Goal: Purchase product/service

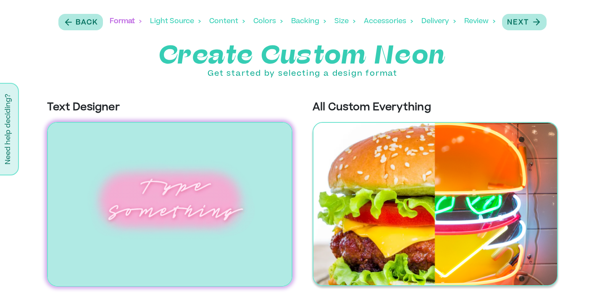
click at [376, 158] on img at bounding box center [436, 204] width 246 height 164
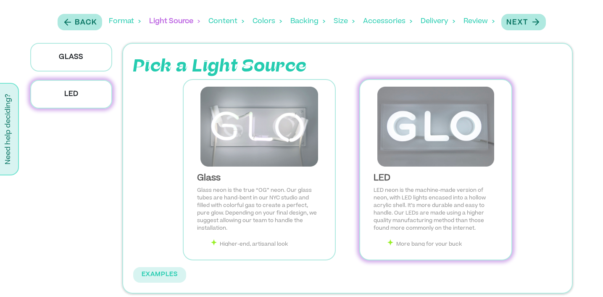
click at [434, 111] on img at bounding box center [436, 127] width 138 height 80
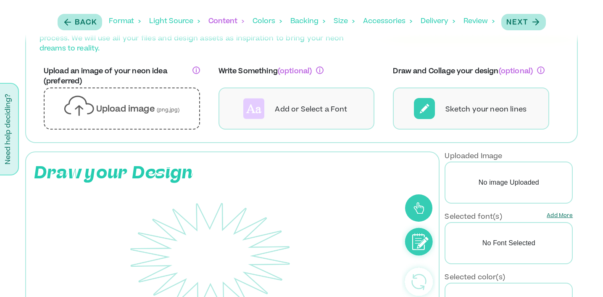
scroll to position [55, 0]
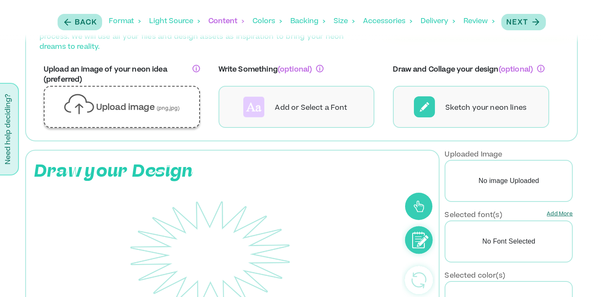
click at [170, 104] on p "Upload image (png,jpg)" at bounding box center [138, 108] width 84 height 12
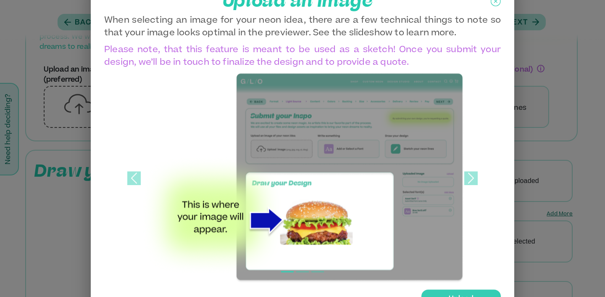
click at [454, 290] on div "Upload" at bounding box center [461, 299] width 79 height 18
click at [0, 0] on input "Upload" at bounding box center [0, 0] width 0 height 0
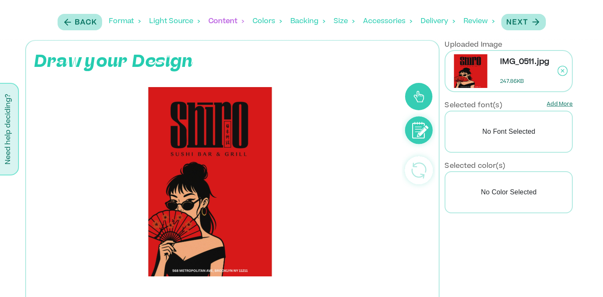
scroll to position [180, 0]
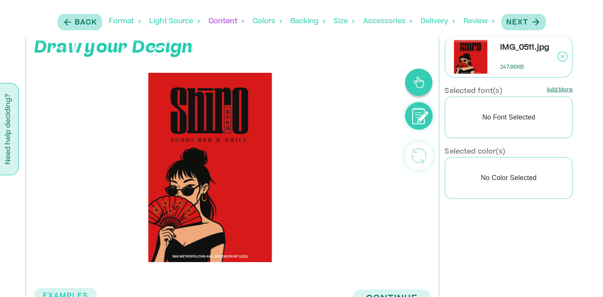
click at [421, 85] on icon at bounding box center [419, 82] width 11 height 12
drag, startPoint x: 151, startPoint y: 146, endPoint x: 226, endPoint y: 180, distance: 82.2
click at [226, 180] on rect at bounding box center [210, 167] width 326 height 189
click at [414, 116] on circle at bounding box center [419, 116] width 28 height 28
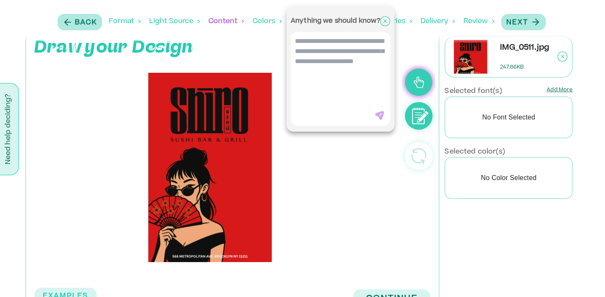
click at [359, 67] on textarea at bounding box center [341, 74] width 100 height 84
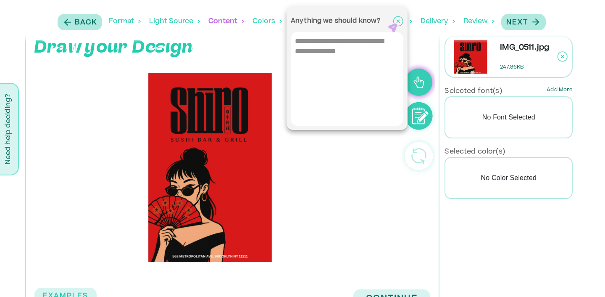
type textarea "**********"
click at [388, 32] on icon at bounding box center [392, 28] width 9 height 9
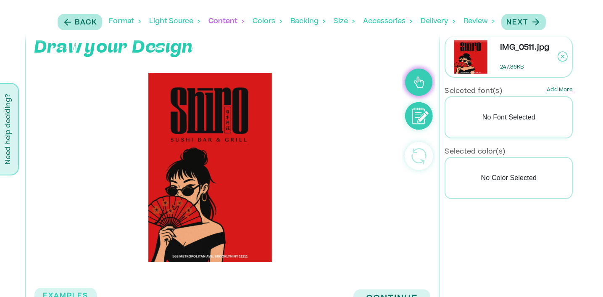
scroll to position [209, 0]
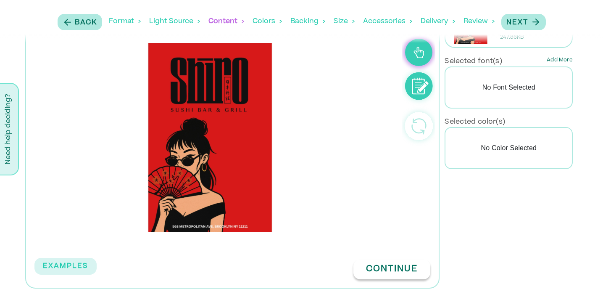
click at [370, 267] on button "Continue" at bounding box center [392, 269] width 77 height 20
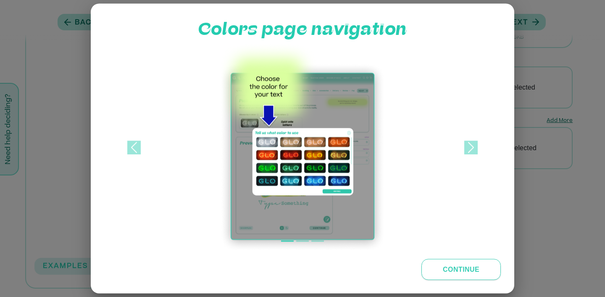
click at [470, 269] on button "Continue" at bounding box center [461, 269] width 79 height 21
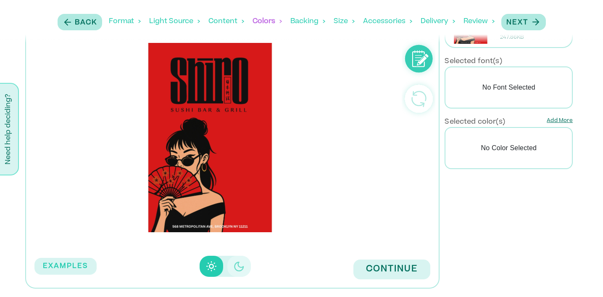
click at [232, 273] on button "Disabled elevation buttons" at bounding box center [239, 266] width 24 height 21
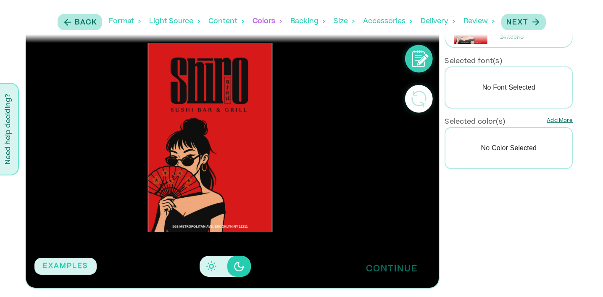
click at [364, 272] on button "Continue" at bounding box center [392, 269] width 77 height 20
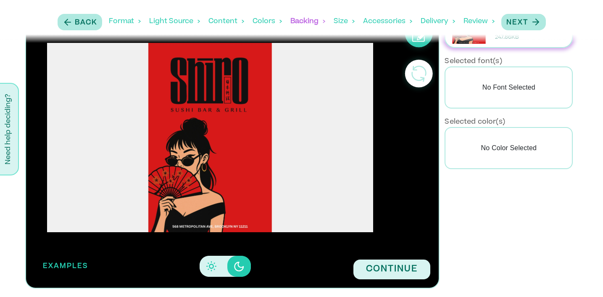
click at [74, 268] on button "EXAMPLES" at bounding box center [65, 266] width 62 height 17
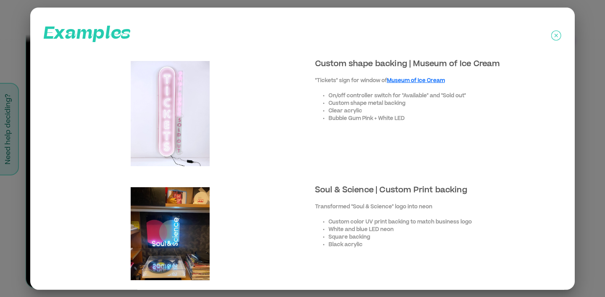
click at [552, 31] on icon at bounding box center [557, 35] width 10 height 10
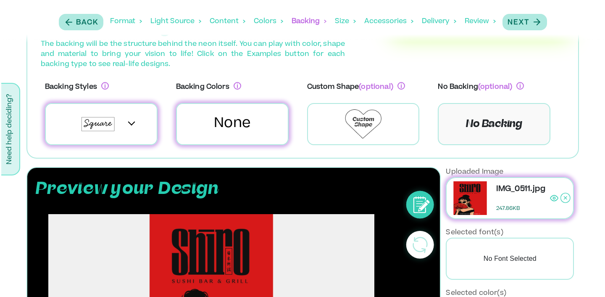
scroll to position [47, 0]
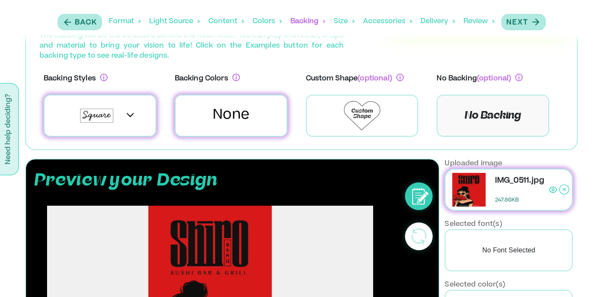
click at [133, 109] on div at bounding box center [100, 116] width 113 height 42
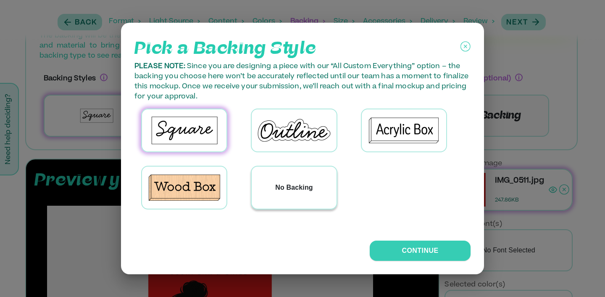
click at [307, 185] on p "No Backing" at bounding box center [294, 187] width 38 height 10
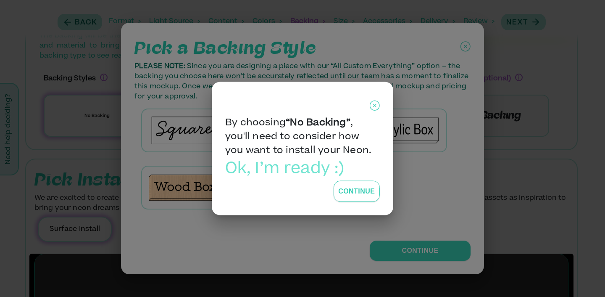
click at [370, 187] on button "Continue" at bounding box center [357, 191] width 46 height 21
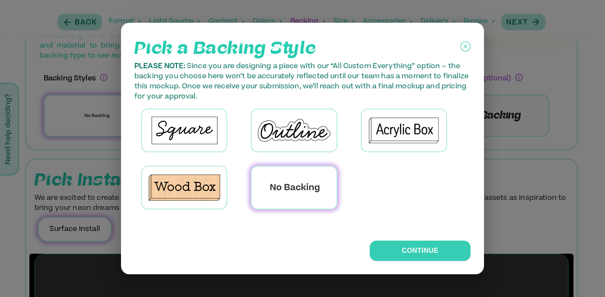
click at [407, 238] on div "Pick a Backing Style PLEASE NOTE: Since you are designing a piece with our “All…" at bounding box center [302, 148] width 363 height 251
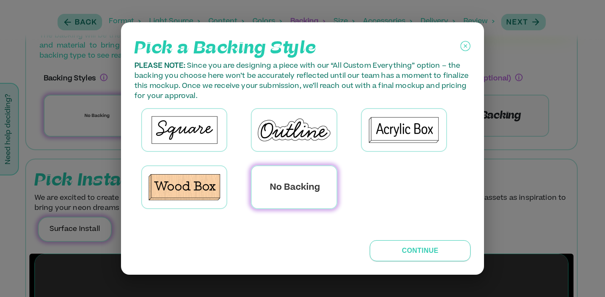
click at [400, 253] on button "Continue" at bounding box center [420, 250] width 101 height 21
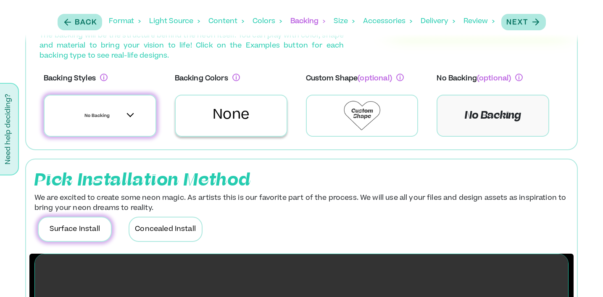
click at [219, 122] on p "None" at bounding box center [231, 116] width 37 height 20
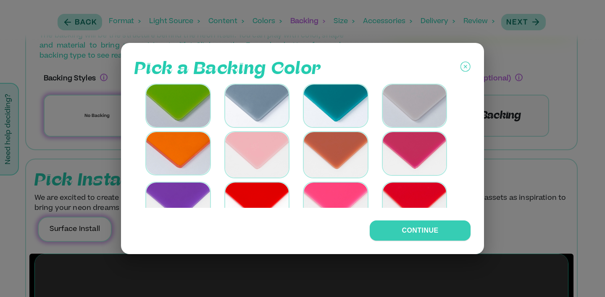
scroll to position [959, 0]
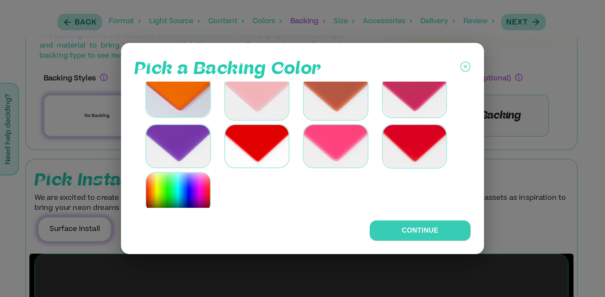
click at [189, 182] on img at bounding box center [178, 193] width 64 height 40
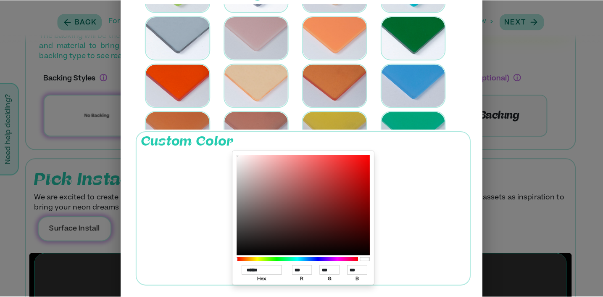
scroll to position [0, 0]
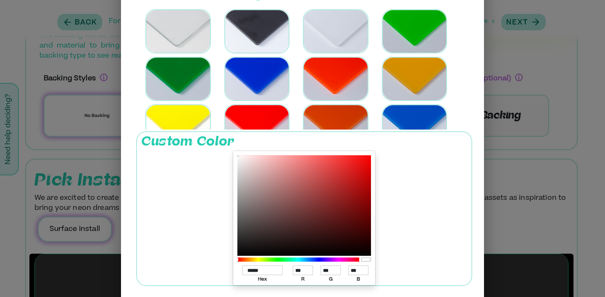
click at [36, 70] on div at bounding box center [302, 148] width 605 height 297
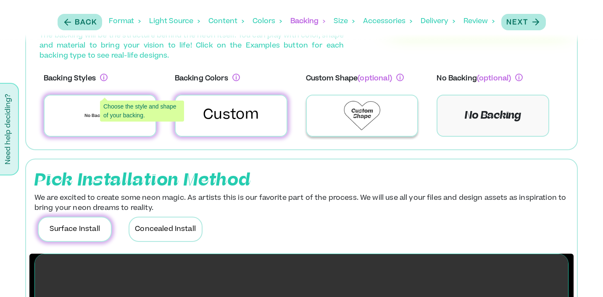
click at [376, 108] on img at bounding box center [362, 115] width 37 height 29
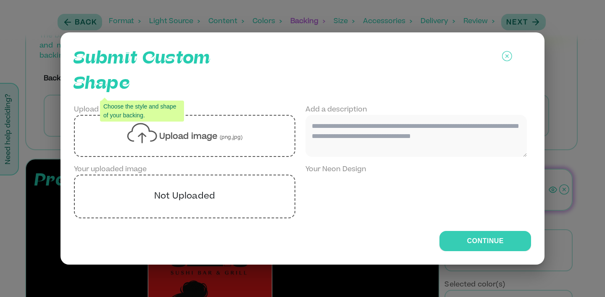
click at [143, 137] on icon at bounding box center [142, 133] width 30 height 21
click at [0, 0] on input "Upload image (png,jpg)" at bounding box center [0, 0] width 0 height 0
click at [369, 133] on textarea "To enrich screen reader interactions, please activate Accessibility in Grammarl…" at bounding box center [417, 136] width 222 height 42
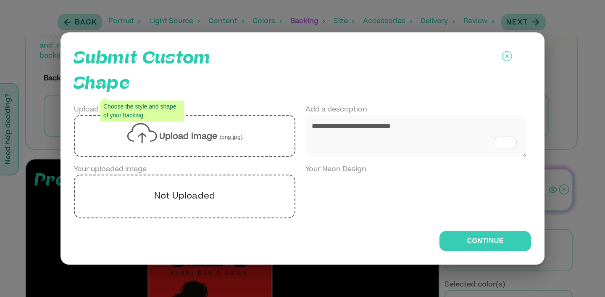
type textarea "**********"
click at [264, 140] on label "Upload image (png,jpg)" at bounding box center [185, 136] width 222 height 42
click at [0, 0] on input "Upload image (png,jpg)" at bounding box center [0, 0] width 0 height 0
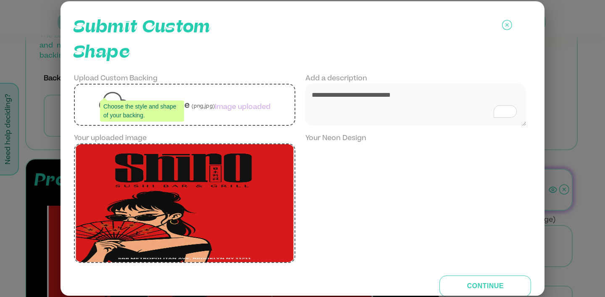
click at [467, 282] on button "Continue" at bounding box center [486, 285] width 92 height 21
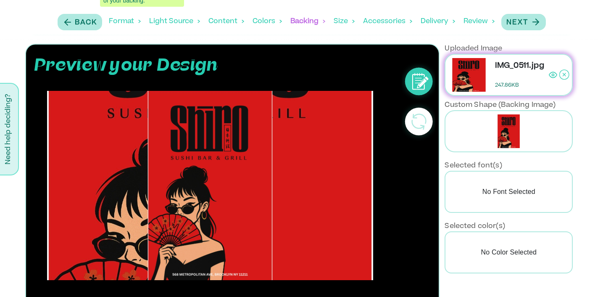
scroll to position [154, 0]
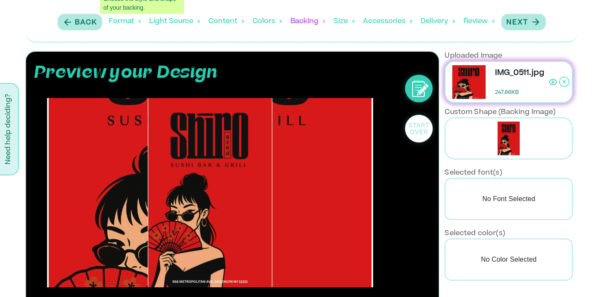
click at [422, 129] on icon at bounding box center [419, 128] width 20 height 11
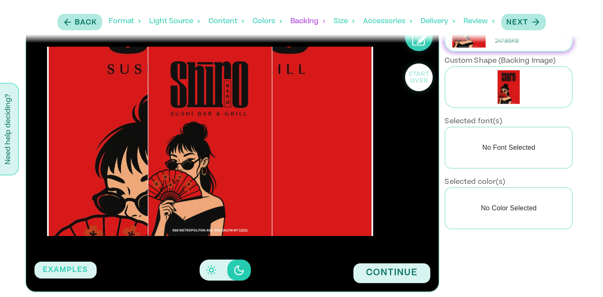
click at [415, 83] on circle at bounding box center [419, 77] width 28 height 28
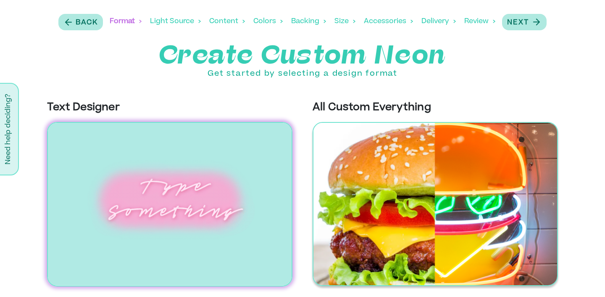
click at [373, 163] on img at bounding box center [436, 204] width 246 height 164
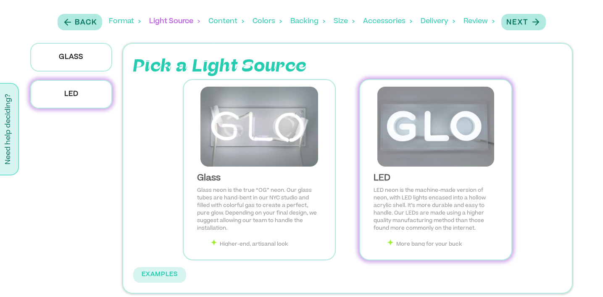
click at [438, 127] on img at bounding box center [436, 127] width 138 height 80
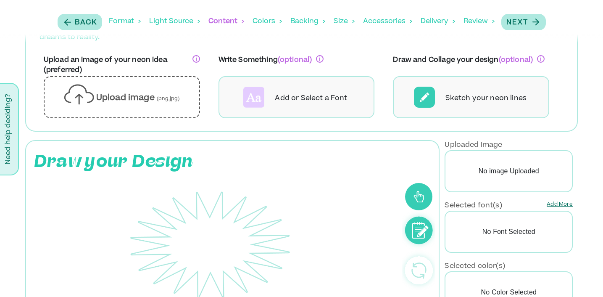
scroll to position [64, 0]
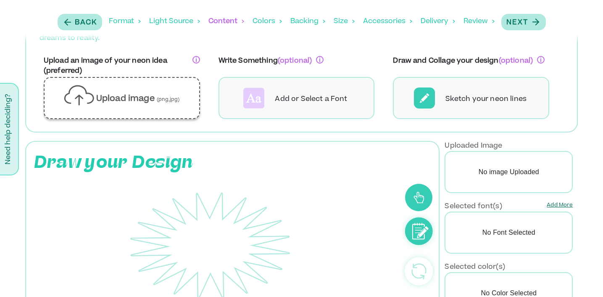
click at [149, 91] on div "Upload image (png,jpg)" at bounding box center [122, 98] width 142 height 28
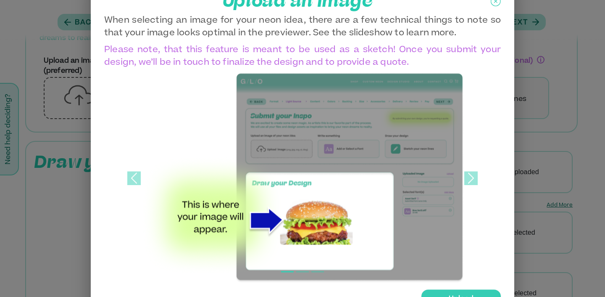
click at [478, 292] on div "Upload" at bounding box center [461, 299] width 79 height 18
click at [0, 0] on input "Upload" at bounding box center [0, 0] width 0 height 0
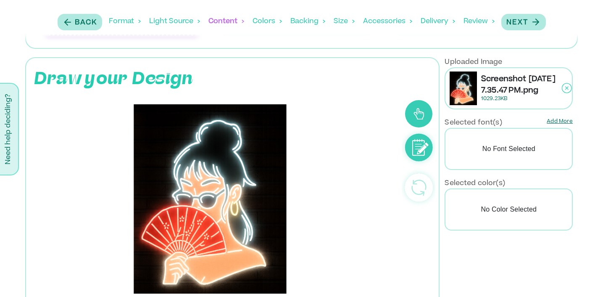
scroll to position [144, 0]
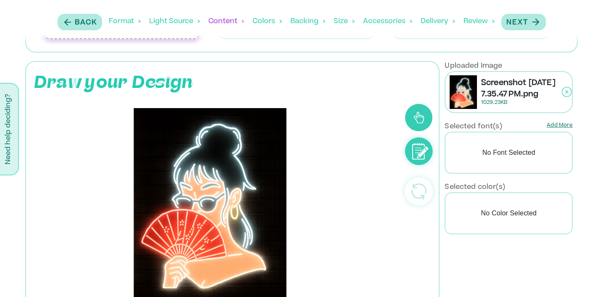
click at [431, 150] on circle at bounding box center [419, 151] width 28 height 28
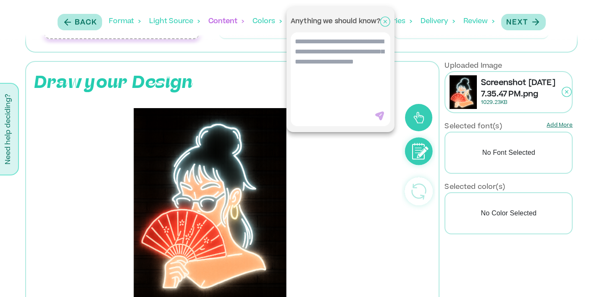
click at [346, 64] on textarea at bounding box center [341, 74] width 100 height 84
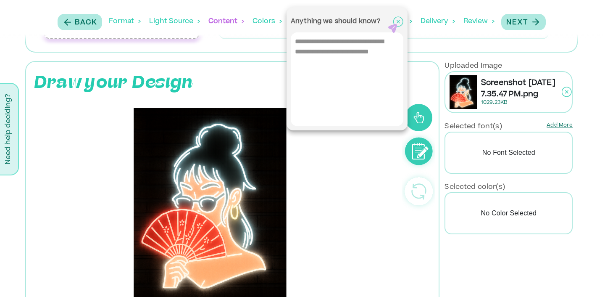
type textarea "**********"
click at [388, 33] on icon at bounding box center [392, 28] width 9 height 9
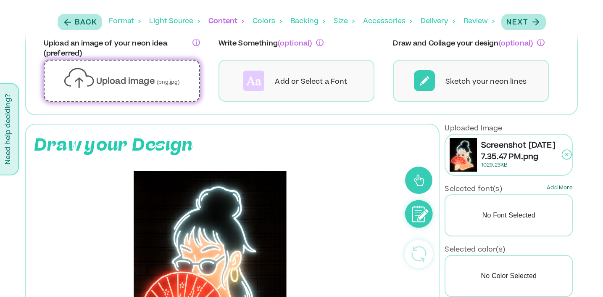
scroll to position [73, 0]
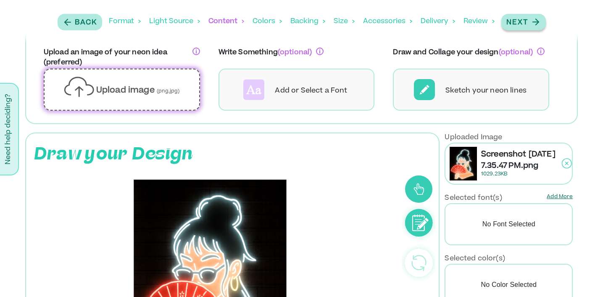
click at [533, 17] on icon "button" at bounding box center [536, 22] width 11 height 11
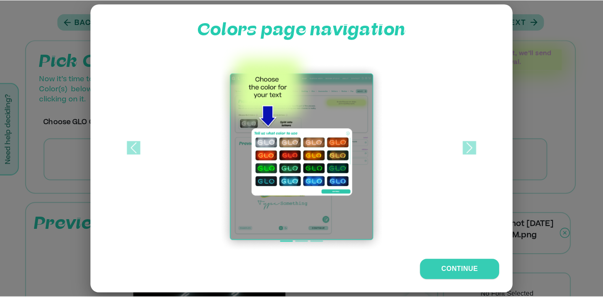
scroll to position [0, 0]
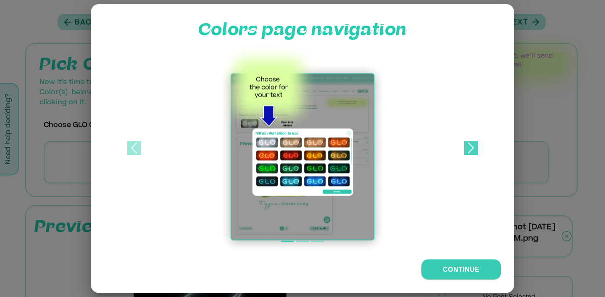
click at [461, 151] on link "Next" at bounding box center [471, 148] width 60 height 210
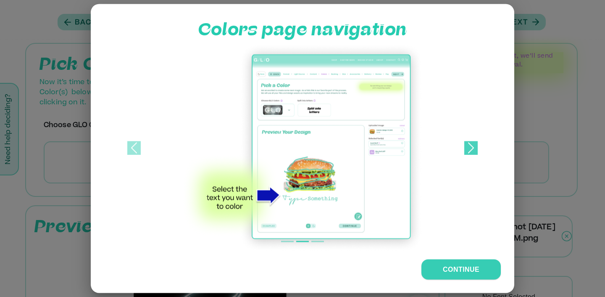
click at [461, 151] on link "Next" at bounding box center [471, 148] width 60 height 210
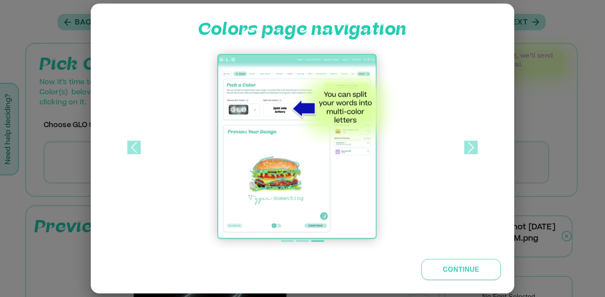
click at [446, 276] on button "Continue" at bounding box center [461, 269] width 79 height 21
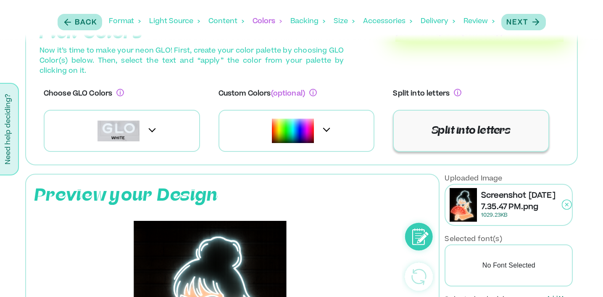
scroll to position [40, 0]
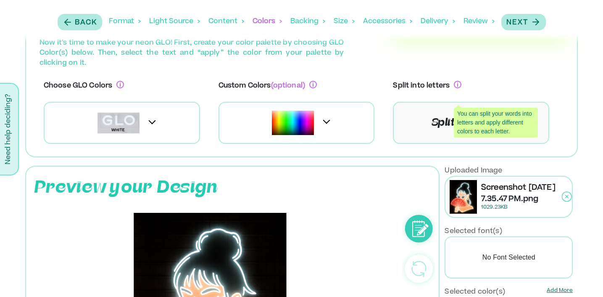
click at [458, 82] on icon "You can split your words into letters and apply different colors to each letter." at bounding box center [458, 85] width 8 height 8
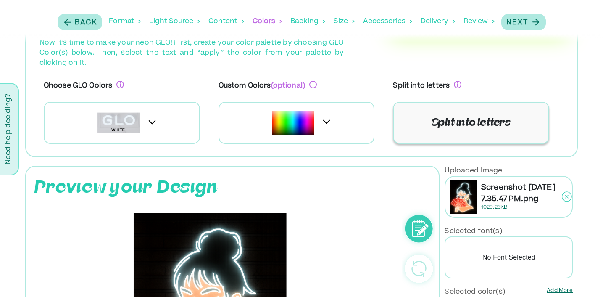
click at [433, 121] on p "Split into letters" at bounding box center [471, 122] width 79 height 15
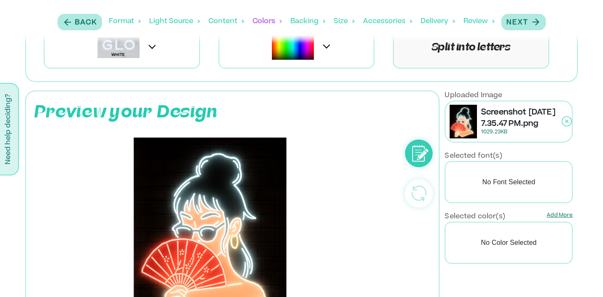
scroll to position [109, 0]
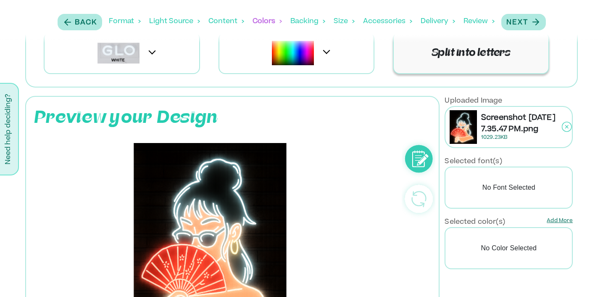
click at [458, 61] on div "Split into letters" at bounding box center [471, 53] width 156 height 42
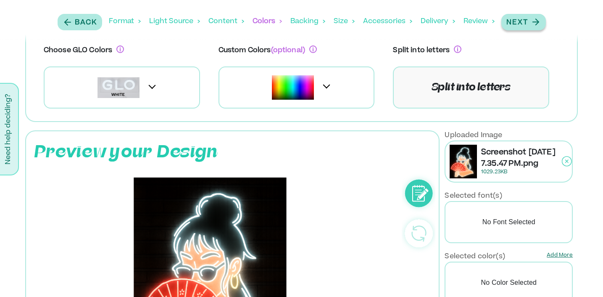
click at [533, 17] on icon "button" at bounding box center [536, 22] width 11 height 11
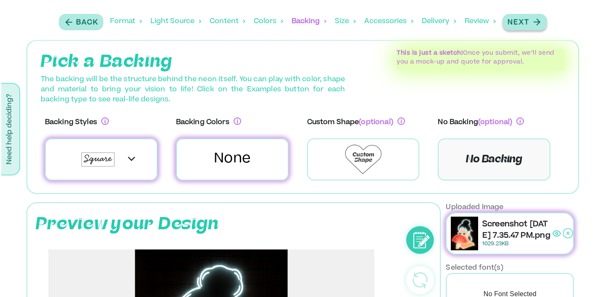
scroll to position [0, 0]
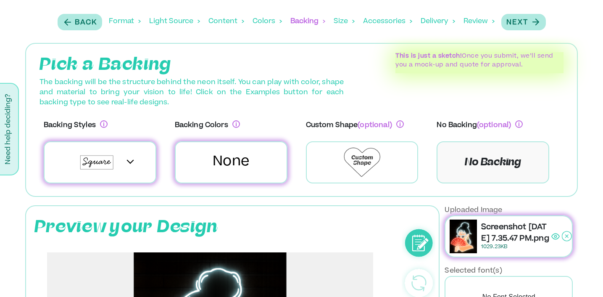
click at [126, 169] on div at bounding box center [125, 162] width 7 height 23
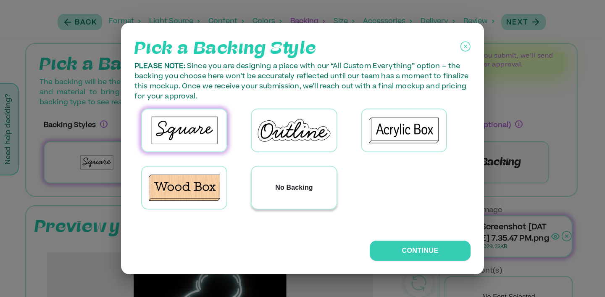
click at [280, 182] on p "No Backing" at bounding box center [294, 187] width 38 height 10
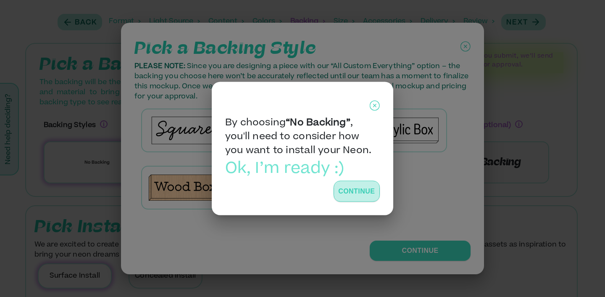
click at [345, 191] on button "Continue" at bounding box center [357, 191] width 46 height 21
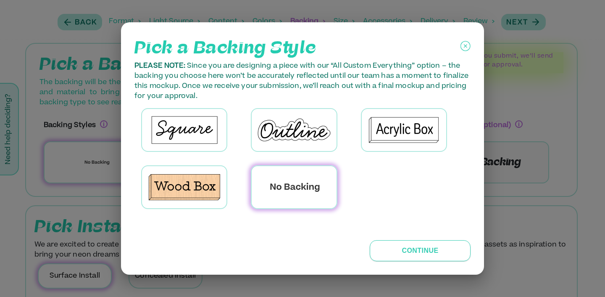
click at [393, 245] on button "Continue" at bounding box center [420, 250] width 101 height 21
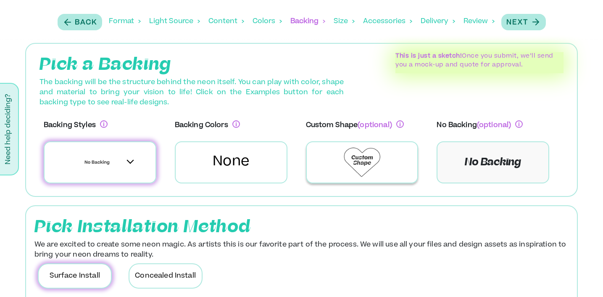
click at [367, 155] on img at bounding box center [362, 162] width 37 height 29
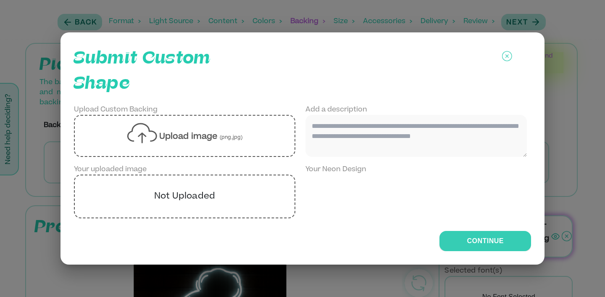
click at [255, 148] on label "Upload image (png,jpg)" at bounding box center [185, 136] width 222 height 42
click at [0, 0] on input "Upload image (png,jpg)" at bounding box center [0, 0] width 0 height 0
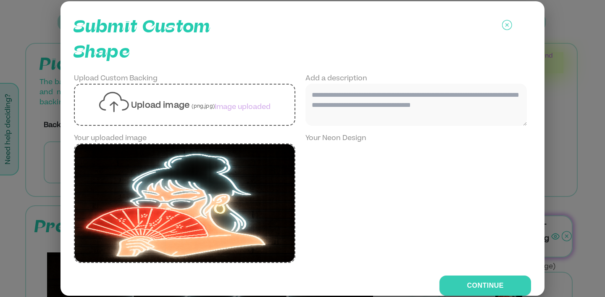
click at [351, 132] on div "Upload Custom Backing Upload image (png,jpg) Image uploaded Add a description Y…" at bounding box center [302, 168] width 457 height 189
click at [333, 101] on textarea at bounding box center [417, 105] width 222 height 42
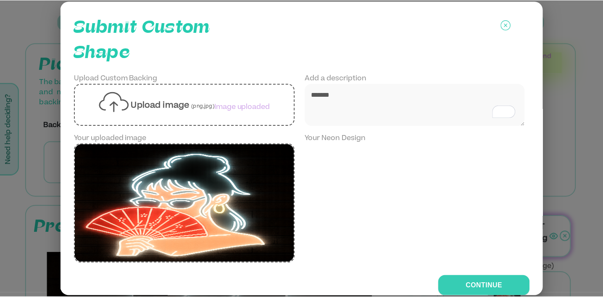
scroll to position [13, 0]
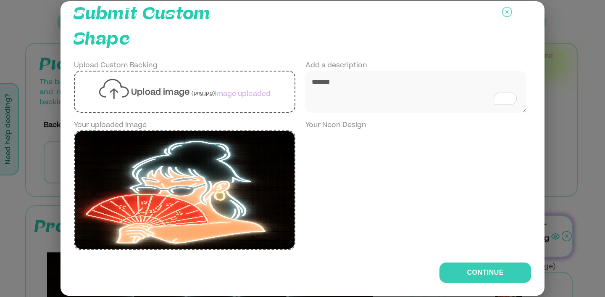
type textarea "******"
click at [506, 11] on icon at bounding box center [507, 11] width 3 height 3
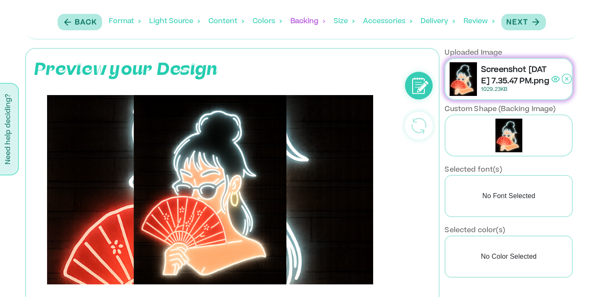
scroll to position [158, 0]
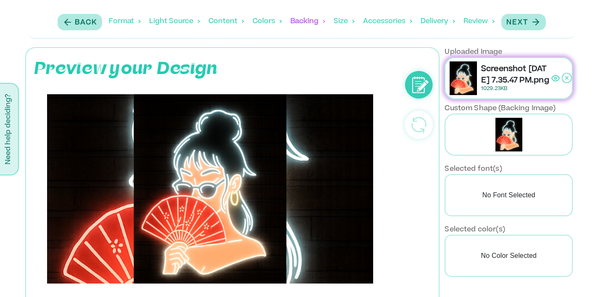
click at [543, 133] on div at bounding box center [509, 135] width 128 height 42
click at [499, 127] on img at bounding box center [509, 135] width 36 height 42
click at [419, 114] on circle at bounding box center [419, 125] width 28 height 28
